Goal: Task Accomplishment & Management: Use online tool/utility

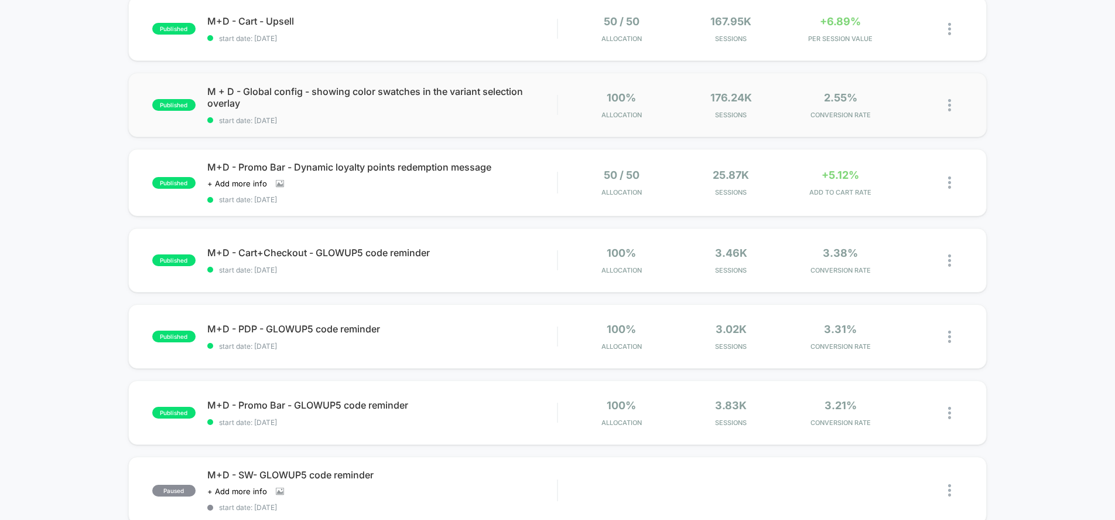
scroll to position [285, 0]
click at [397, 183] on div "Click to view images Click to edit experience details + Add more info" at bounding box center [329, 182] width 245 height 9
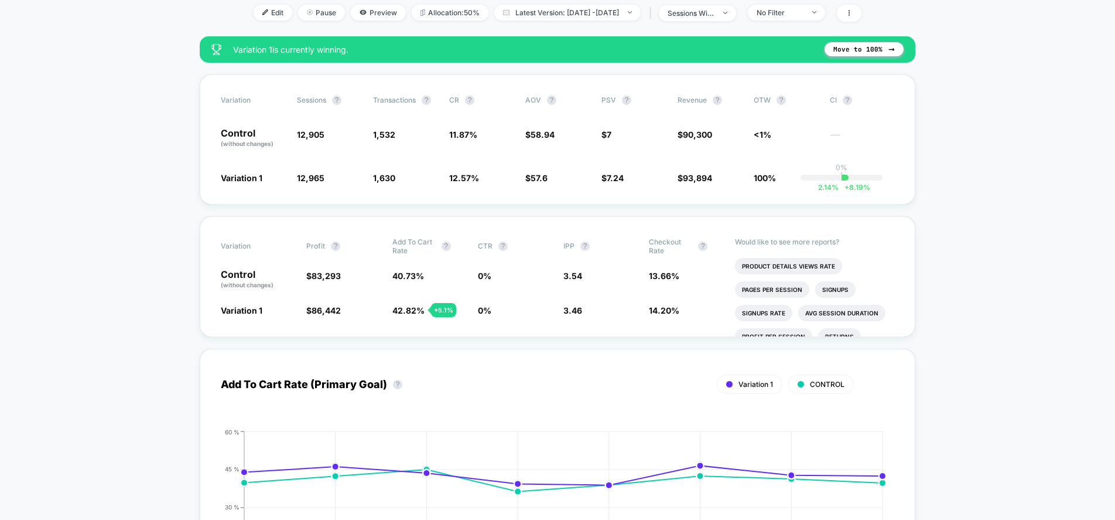
scroll to position [427, 0]
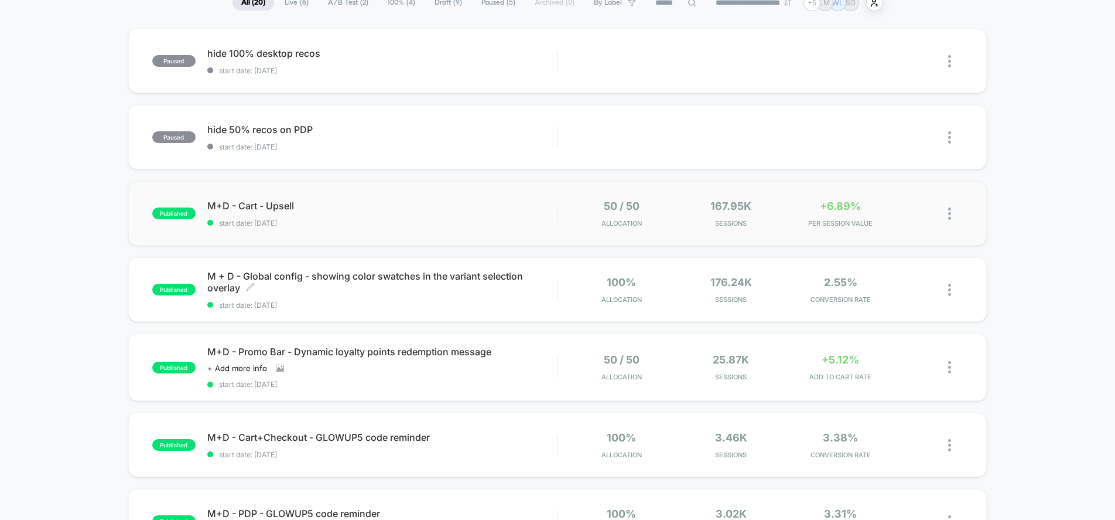
scroll to position [100, 0]
click at [486, 194] on div "published M+D - Cart - Upsell start date: [DATE] 50 / 50 Allocation 167.95k Ses…" at bounding box center [557, 212] width 859 height 64
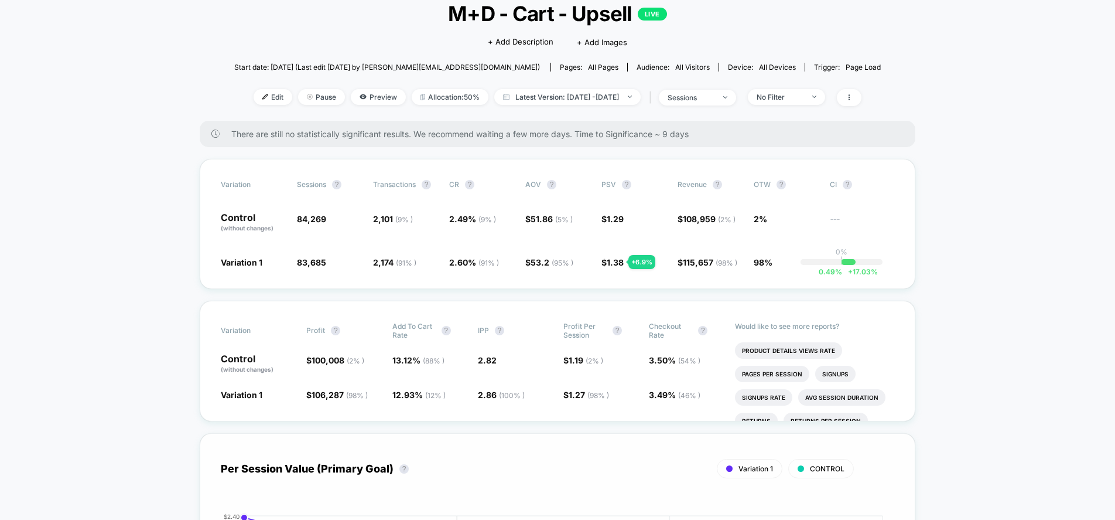
scroll to position [77, 0]
